Goal: Browse casually

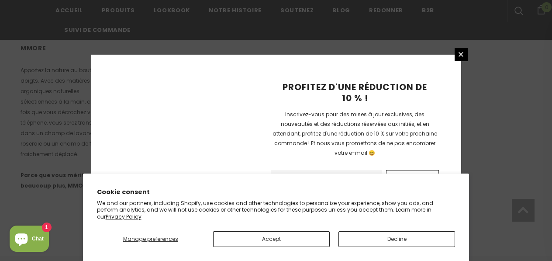
scroll to position [673, 0]
